Goal: Check status: Check status

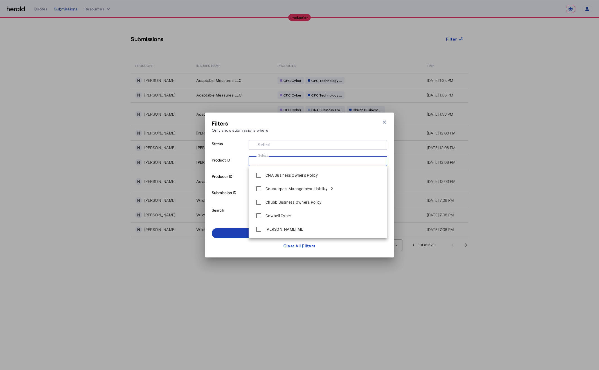
select select "**********"
click at [134, 62] on div "Filters Only show submissions where Close modal Status Select Product ID Select…" at bounding box center [299, 185] width 599 height 370
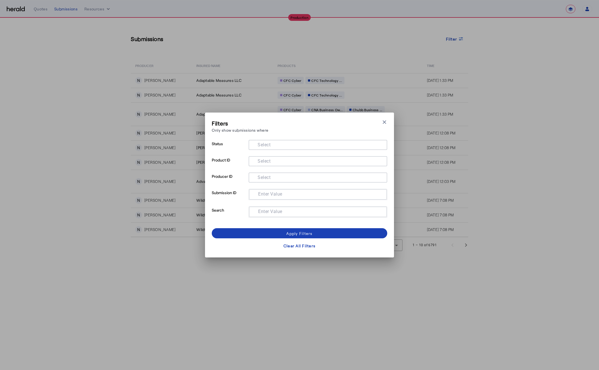
click at [114, 66] on div "Filters Only show submissions where Close modal Status Select Product ID Select…" at bounding box center [299, 185] width 599 height 370
click at [62, 99] on div "Filters Only show submissions where Close modal Status Select Product ID Select…" at bounding box center [299, 185] width 599 height 370
click at [305, 233] on div "Apply Filters" at bounding box center [299, 233] width 26 height 6
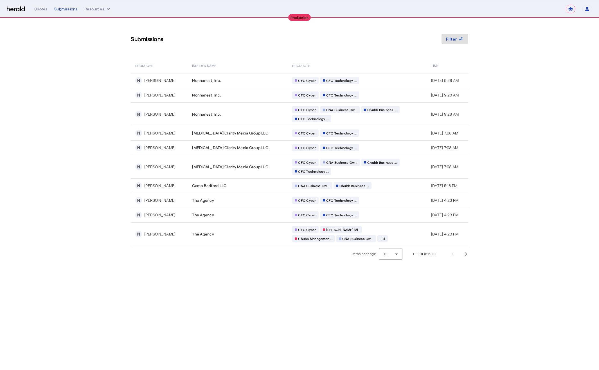
click at [85, 157] on section "Submissions Filter PRODUCER Insured Name PRODUCTS Time N [PERSON_NAME], Inc. CF…" at bounding box center [299, 140] width 599 height 244
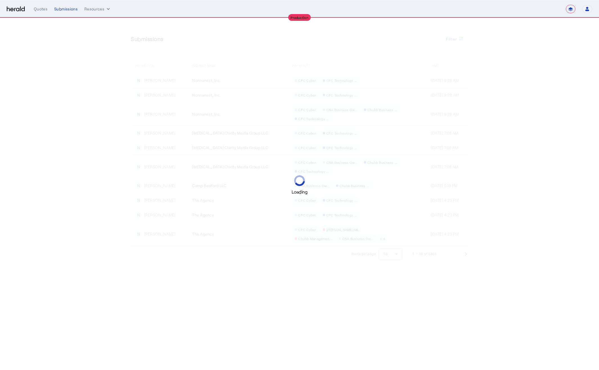
select select "**********"
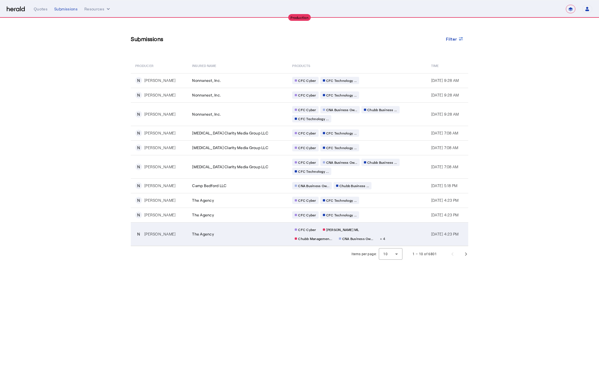
click at [227, 229] on td "The Agency" at bounding box center [238, 234] width 100 height 24
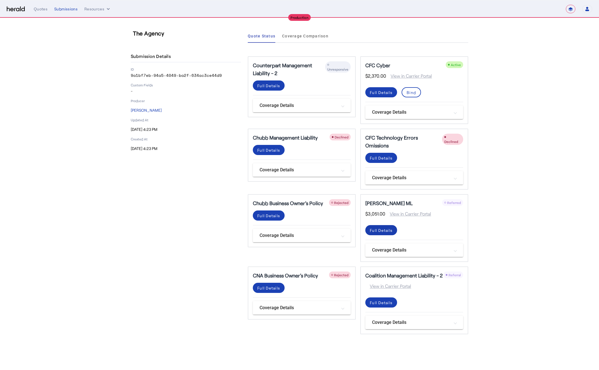
click at [384, 227] on div "Full Details" at bounding box center [381, 230] width 23 height 6
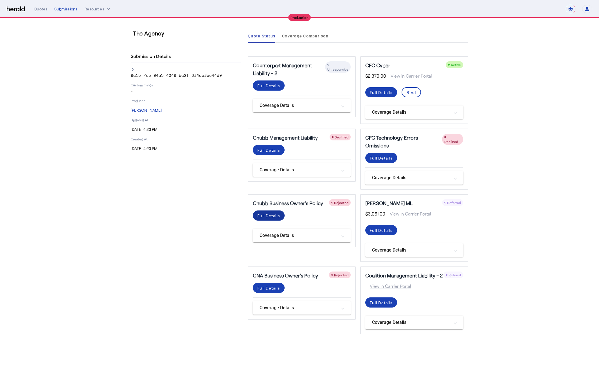
click at [267, 213] on div "Full Details" at bounding box center [268, 216] width 23 height 6
click at [275, 285] on div "Full Details" at bounding box center [268, 288] width 23 height 6
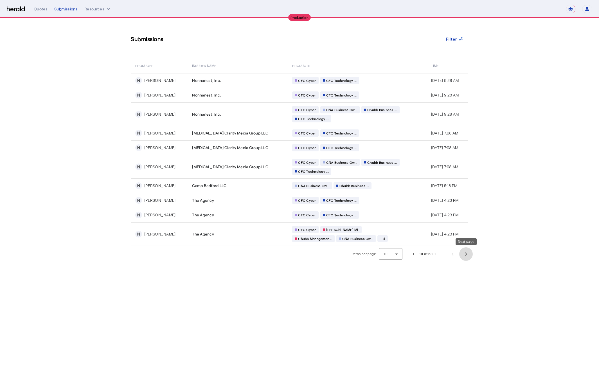
click at [469, 253] on span "Next page" at bounding box center [465, 253] width 13 height 13
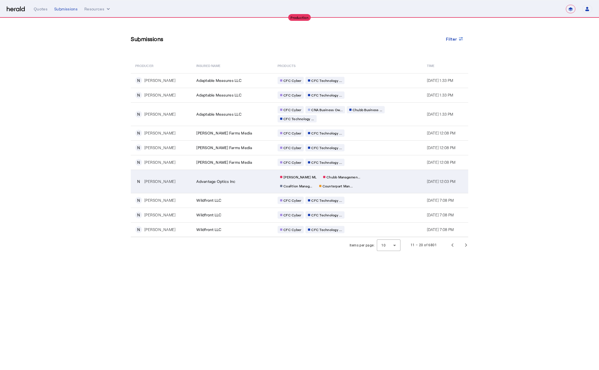
click at [384, 182] on td "[PERSON_NAME] [PERSON_NAME] Managemen... Coalition Manag... Counterpart Man..." at bounding box center [347, 181] width 149 height 23
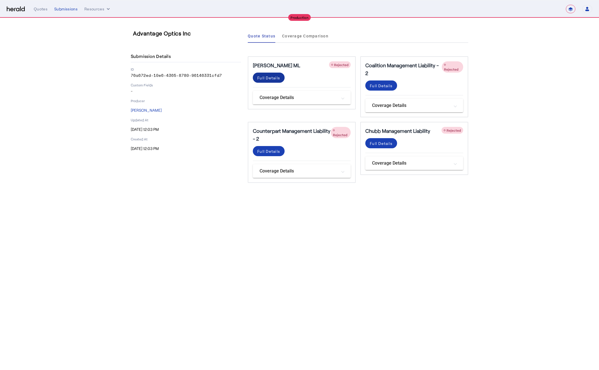
click at [268, 80] on div "Full Details" at bounding box center [268, 78] width 23 height 6
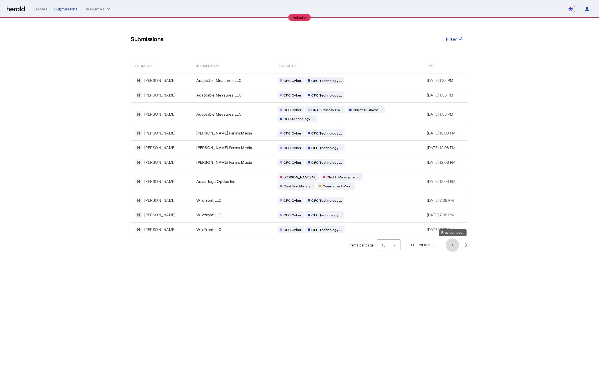
click at [454, 245] on span "Previous page" at bounding box center [452, 244] width 13 height 13
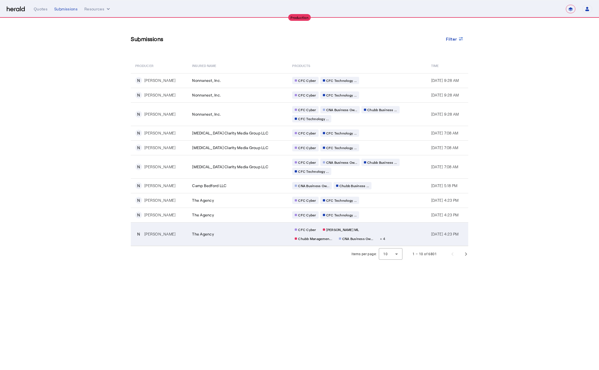
click at [407, 231] on td "CFC Cyber [PERSON_NAME] [PERSON_NAME] Managemen... CNA Business Ow... + 4" at bounding box center [357, 234] width 139 height 24
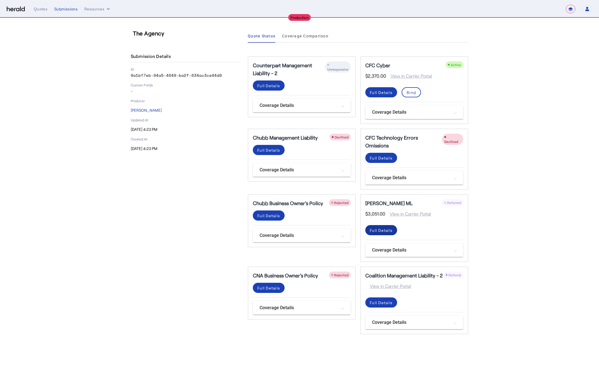
click at [384, 227] on div "Full Details" at bounding box center [381, 230] width 23 height 6
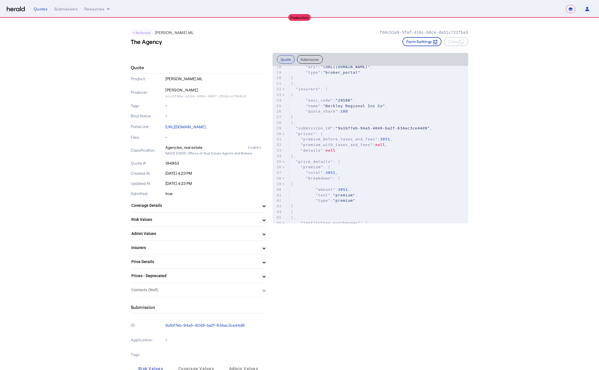
scroll to position [241, 0]
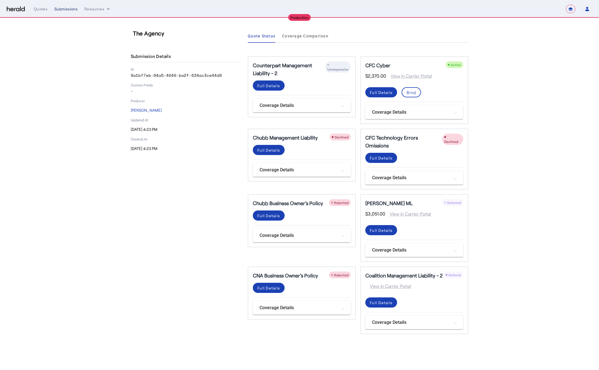
click at [64, 10] on div "Submissions" at bounding box center [65, 9] width 23 height 6
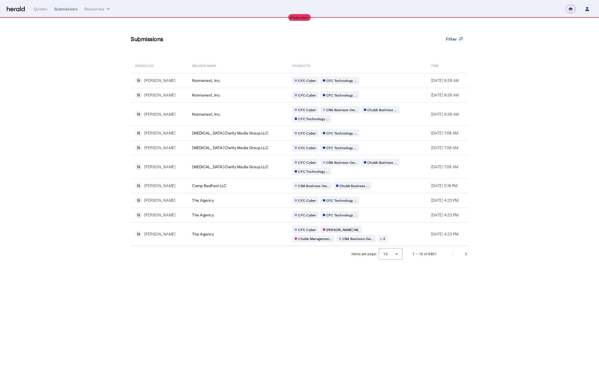
click at [78, 71] on section "Submissions Filter PRODUCER Insured Name PRODUCTS Time N [PERSON_NAME], Inc. CF…" at bounding box center [299, 140] width 599 height 244
